Goal: Navigation & Orientation: Find specific page/section

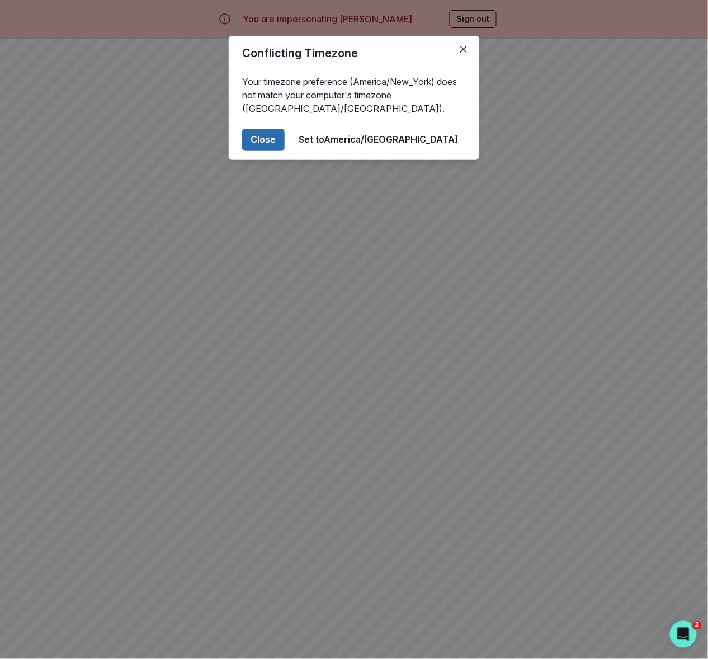
click at [285, 141] on button "Close" at bounding box center [263, 140] width 43 height 22
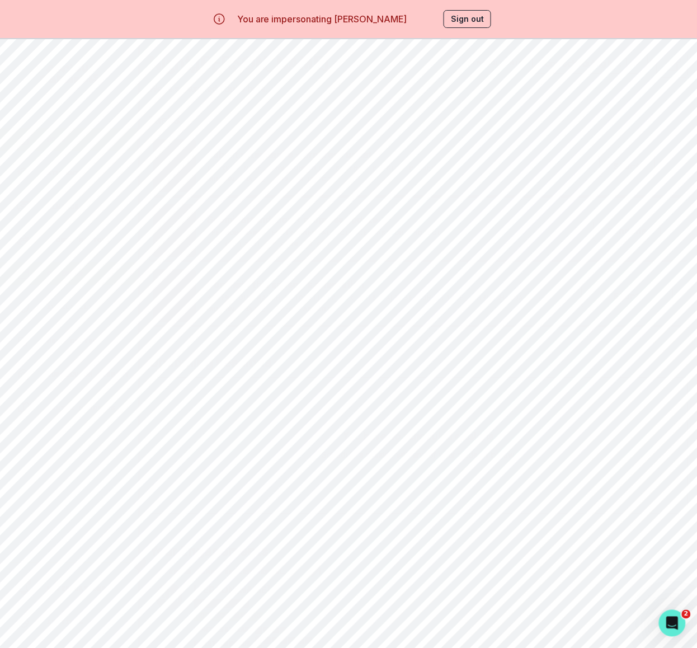
click at [79, 271] on p "Calendar" at bounding box center [65, 273] width 37 height 9
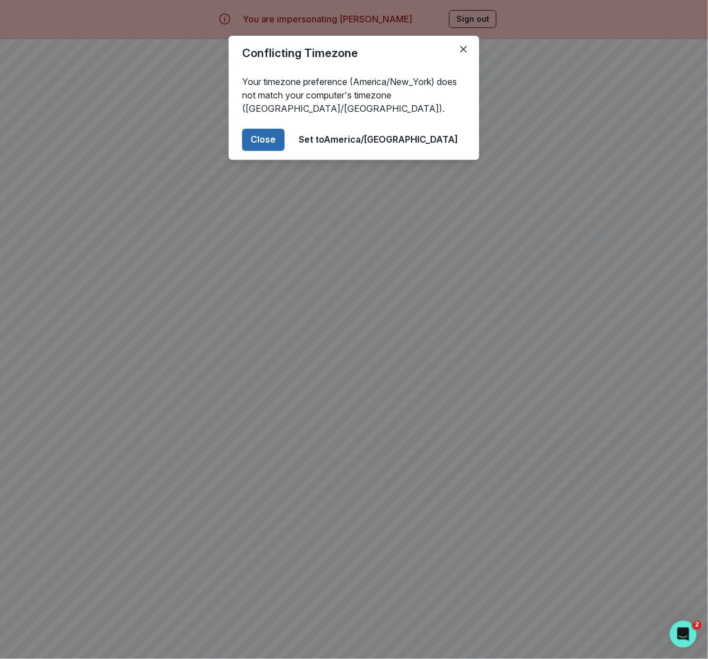
click at [285, 137] on button "Close" at bounding box center [263, 140] width 43 height 22
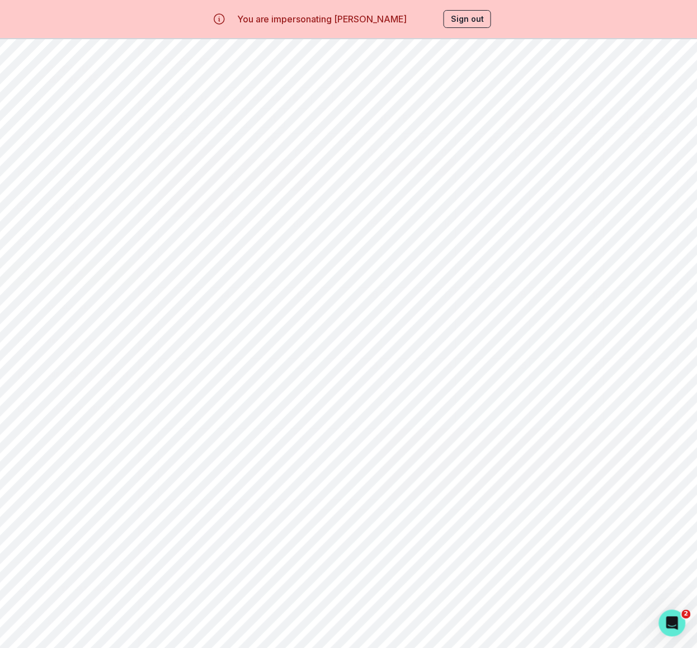
click at [415, 163] on div "[PERSON_NAME] Environmental Science Passion Project" at bounding box center [419, 167] width 68 height 13
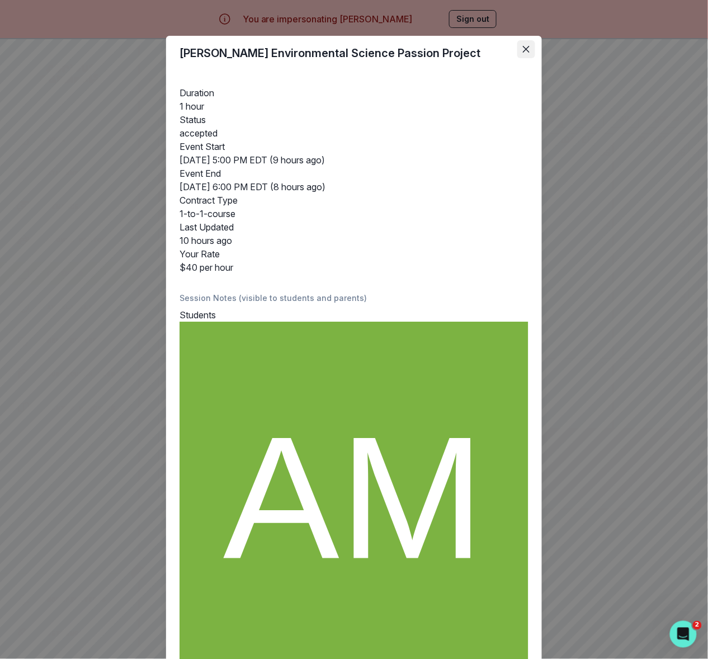
click at [524, 49] on button "Close" at bounding box center [526, 49] width 18 height 18
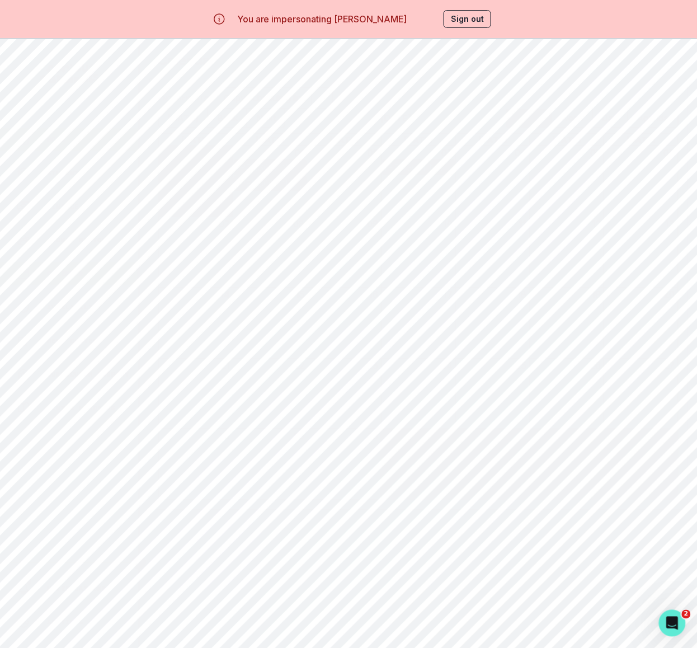
click at [57, 140] on p "Home" at bounding box center [56, 139] width 18 height 9
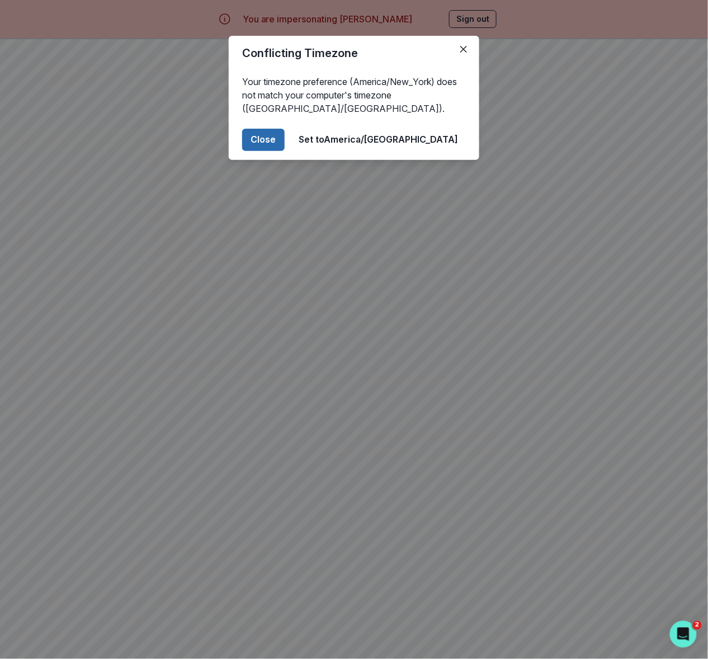
click at [285, 139] on button "Close" at bounding box center [263, 140] width 43 height 22
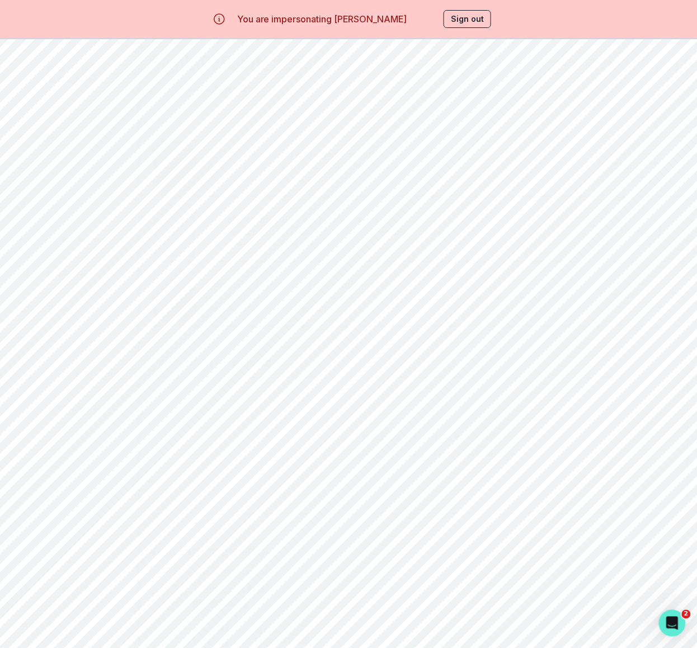
click at [462, 18] on button "Sign out" at bounding box center [468, 19] width 48 height 18
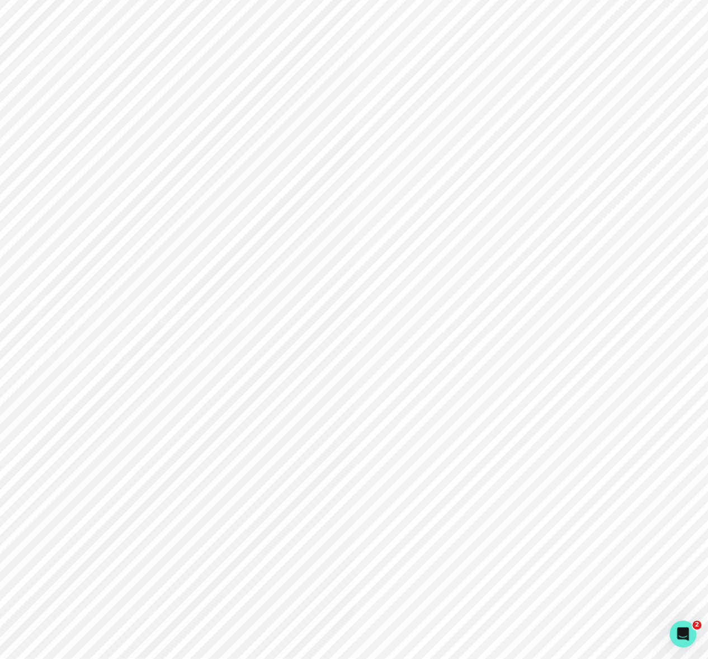
click at [499, 232] on p "Sign in with Google" at bounding box center [538, 238] width 81 height 13
